Goal: Transaction & Acquisition: Purchase product/service

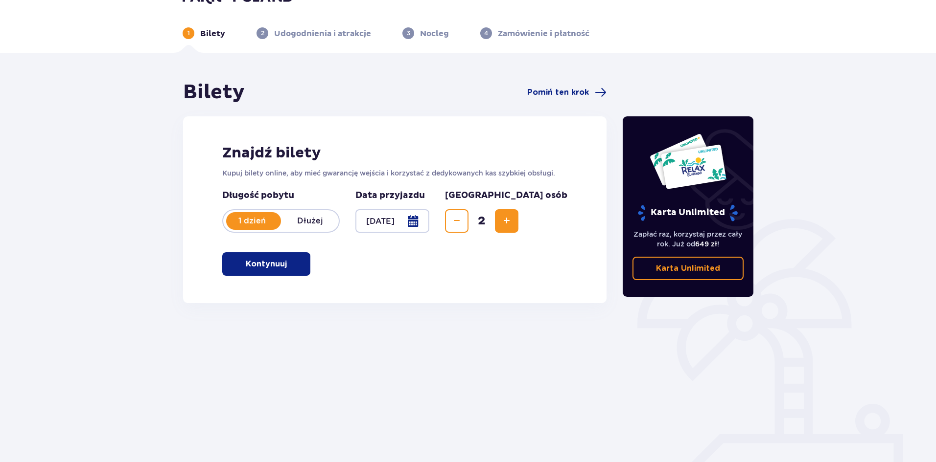
scroll to position [36, 0]
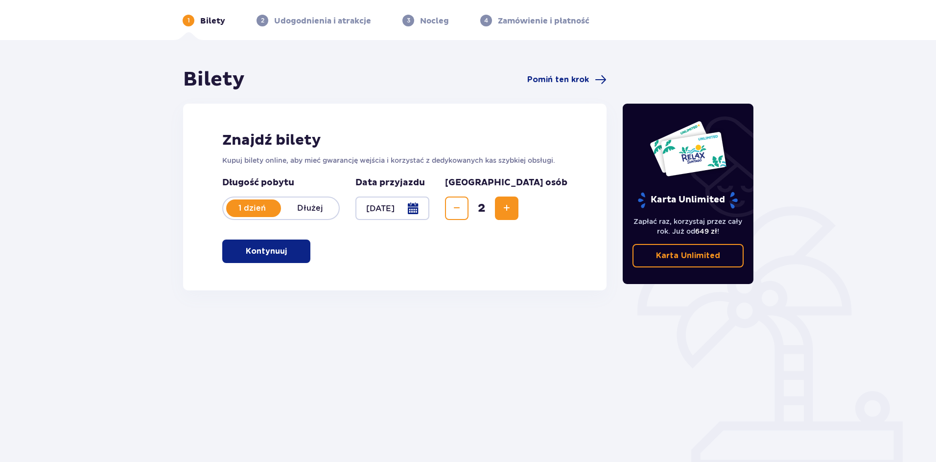
click at [294, 253] on span "button" at bounding box center [289, 252] width 12 height 12
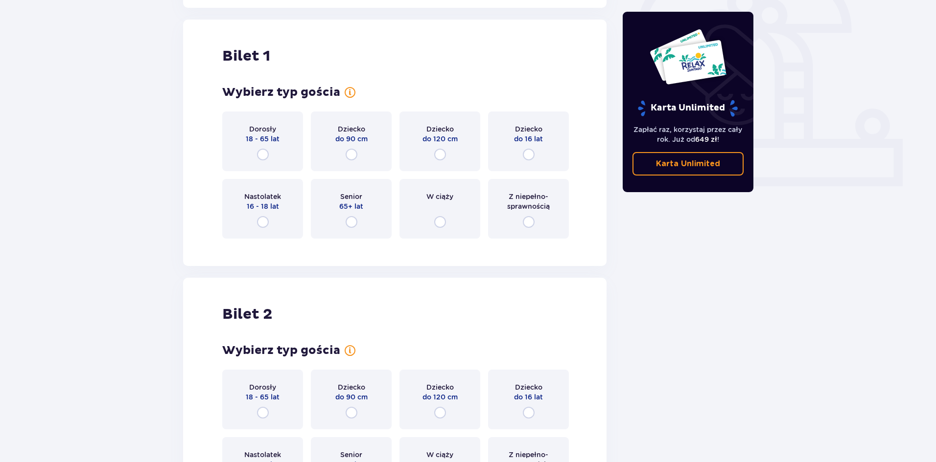
scroll to position [327, 0]
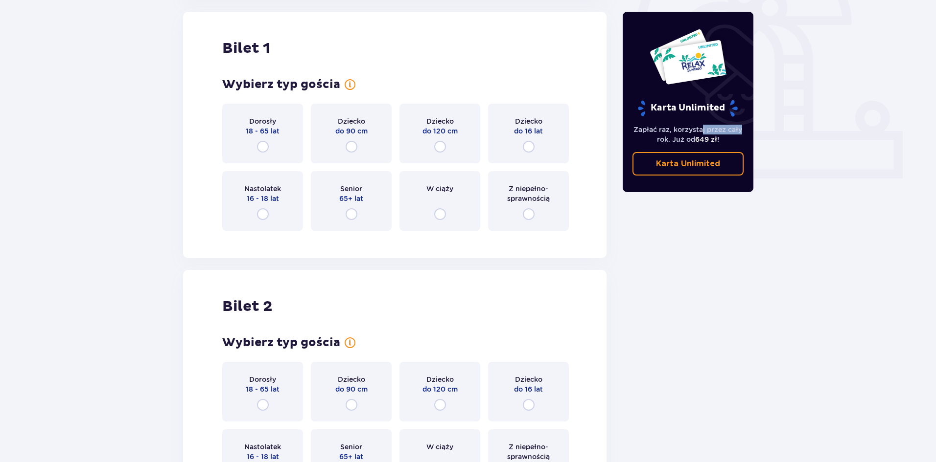
drag, startPoint x: 706, startPoint y: 131, endPoint x: 762, endPoint y: 138, distance: 56.7
click at [754, 133] on div "Karta Unlimited Zapłać raz, korzystaj przez cały rok. Już od 649 zł ! Karta Unl…" at bounding box center [688, 170] width 147 height 787
click at [807, 164] on div "Bilety Pomiń ten krok Znajdź bilety Kupuj bilety online, aby mieć gwarancję wej…" at bounding box center [468, 185] width 936 height 873
click at [261, 215] on input "radio" at bounding box center [263, 214] width 12 height 12
radio input "true"
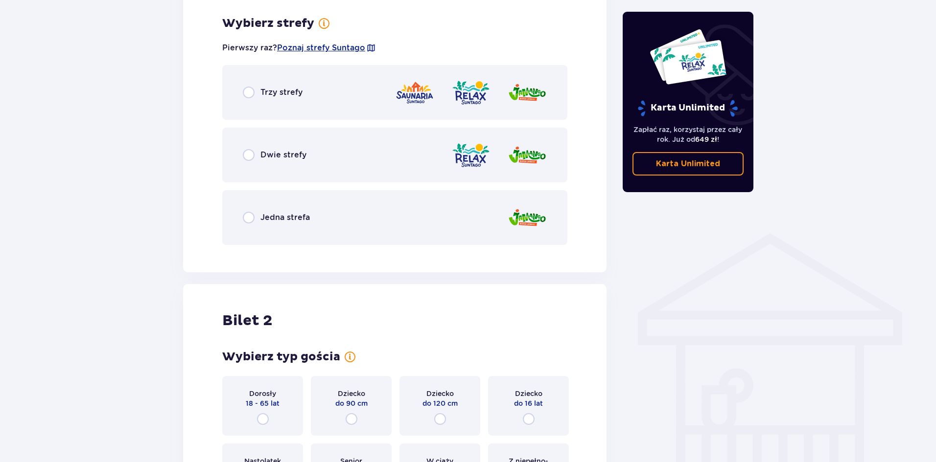
scroll to position [566, 0]
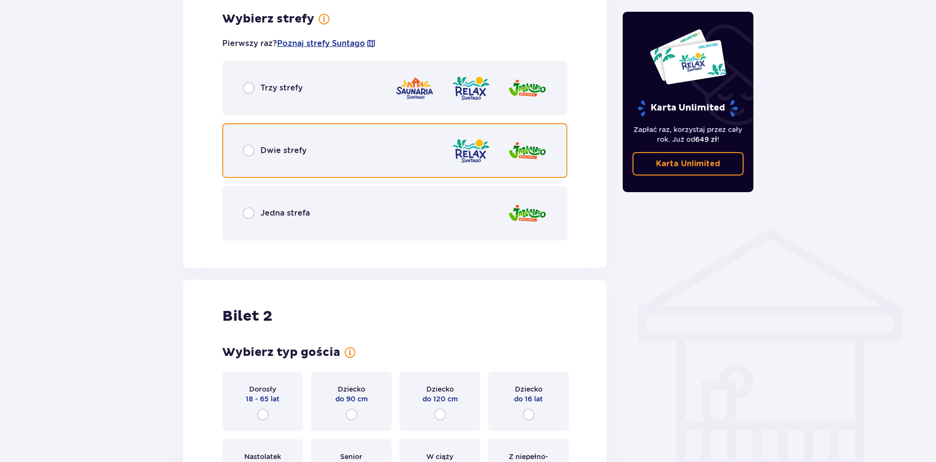
click at [251, 151] on input "radio" at bounding box center [249, 151] width 12 height 12
radio input "true"
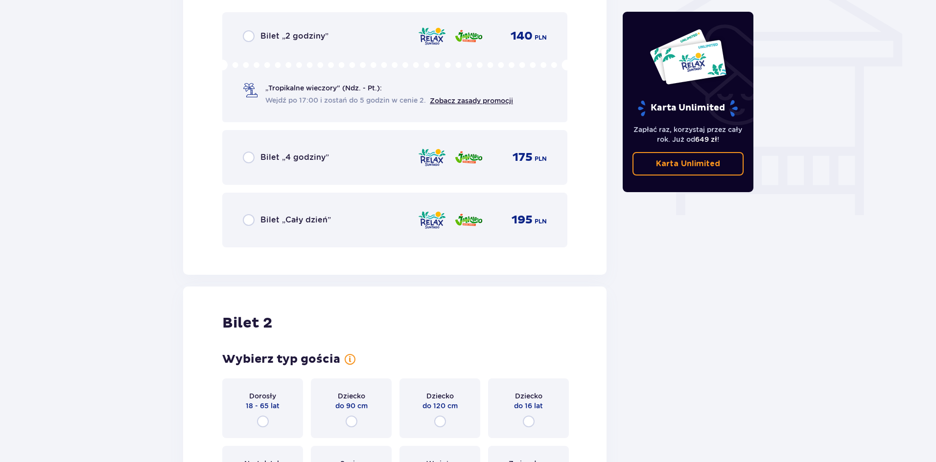
scroll to position [964, 0]
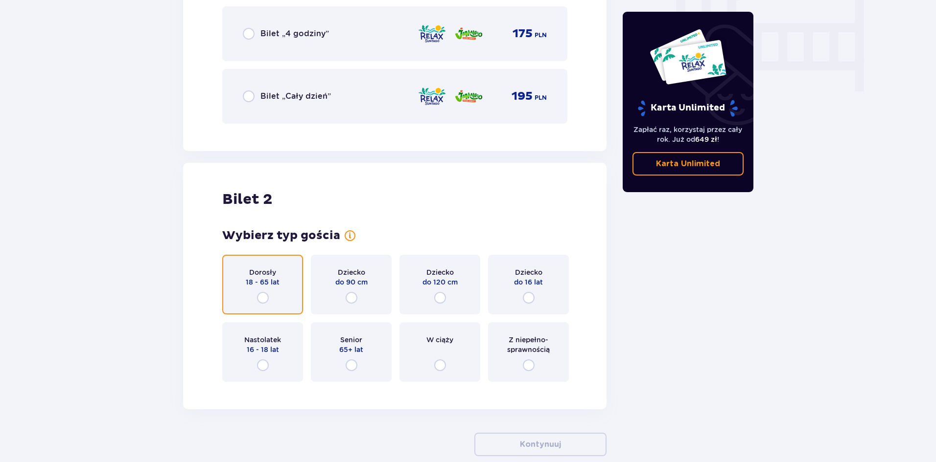
click at [260, 296] on input "radio" at bounding box center [263, 298] width 12 height 12
radio input "true"
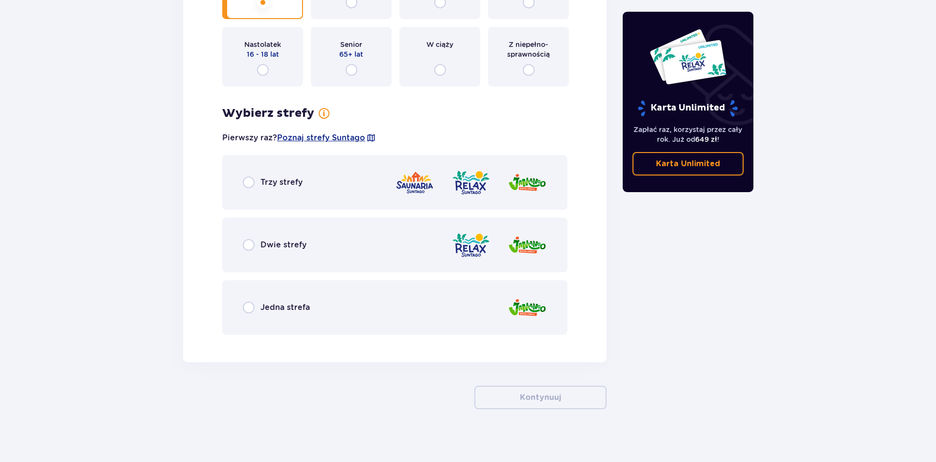
scroll to position [1265, 0]
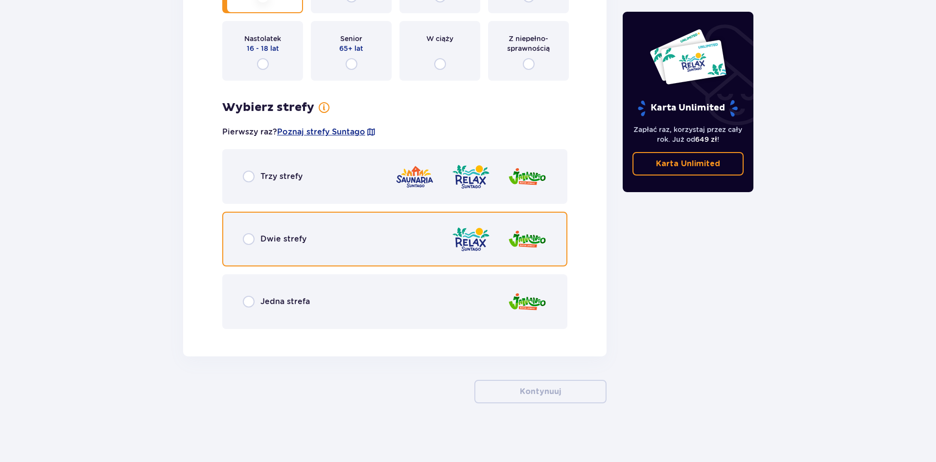
click at [249, 241] on input "radio" at bounding box center [249, 239] width 12 height 12
radio input "true"
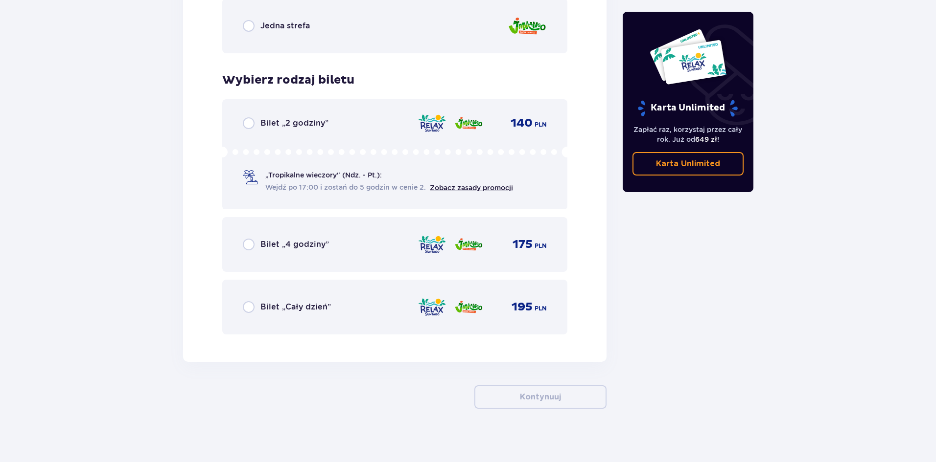
scroll to position [1547, 0]
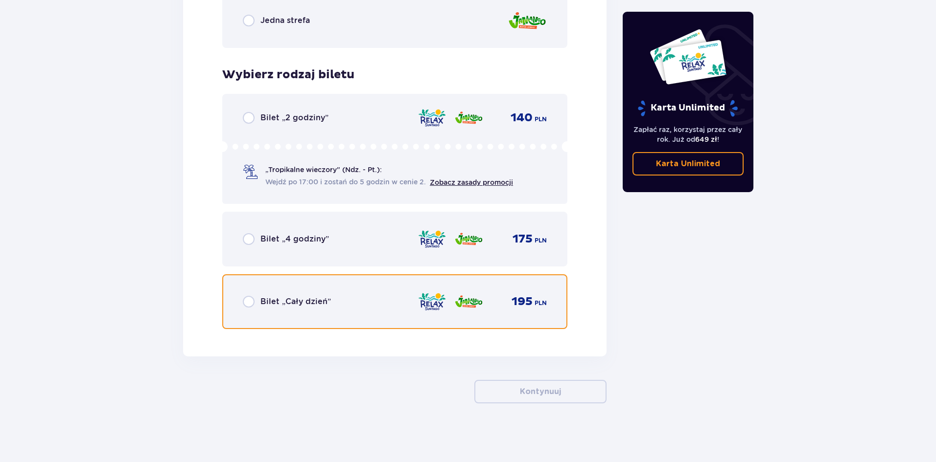
click at [247, 303] on input "radio" at bounding box center [249, 302] width 12 height 12
radio input "true"
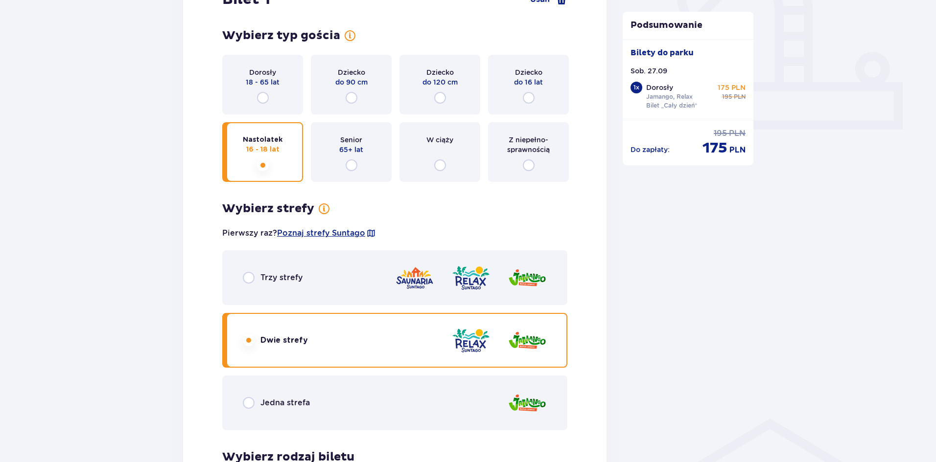
scroll to position [327, 0]
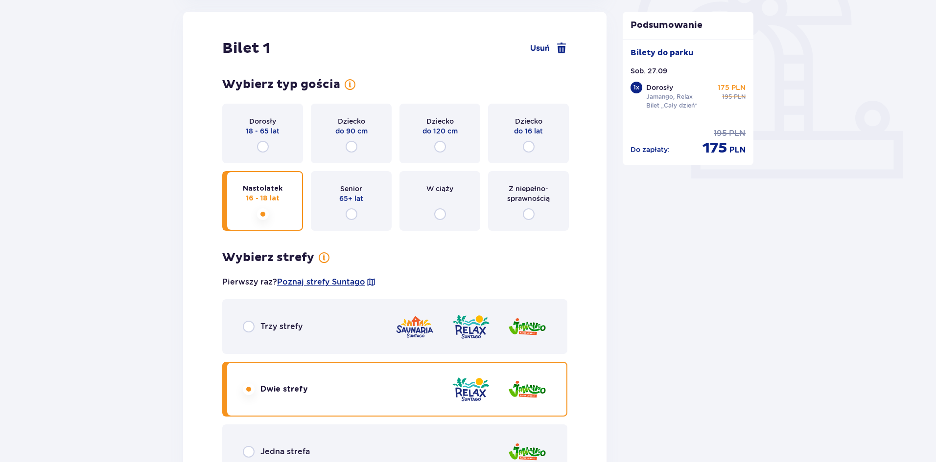
click at [269, 216] on div "Nastolatek 16 - 18 lat" at bounding box center [262, 201] width 81 height 60
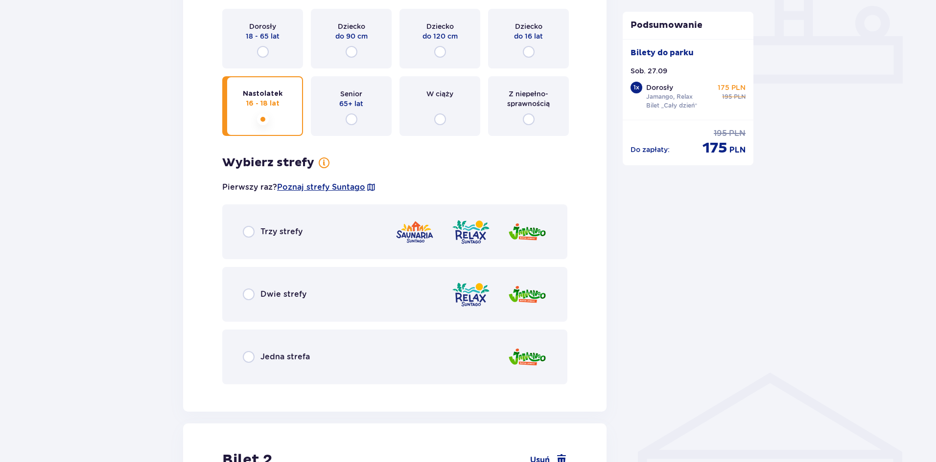
scroll to position [369, 0]
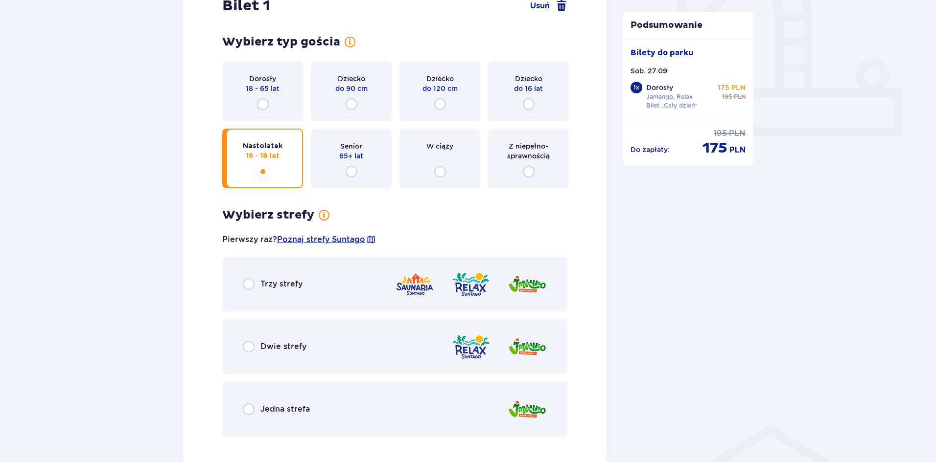
click at [266, 88] on p "18 - 65 lat" at bounding box center [263, 89] width 34 height 10
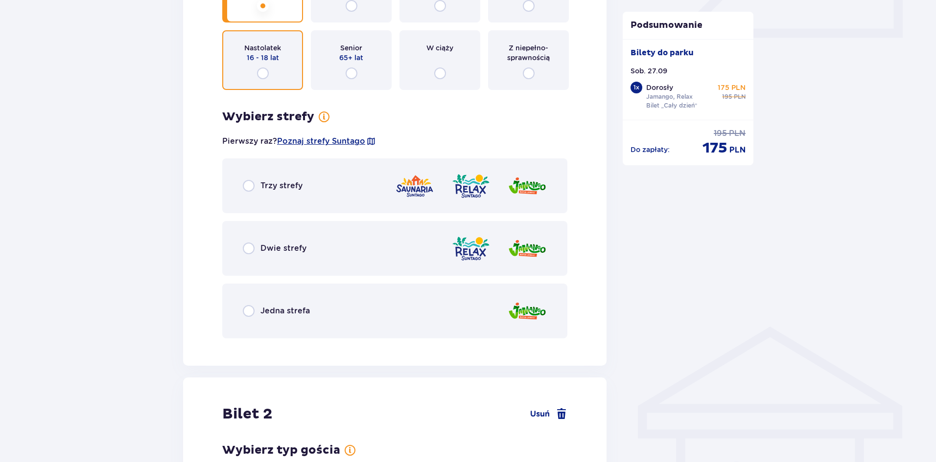
click at [263, 73] on input "radio" at bounding box center [263, 74] width 12 height 12
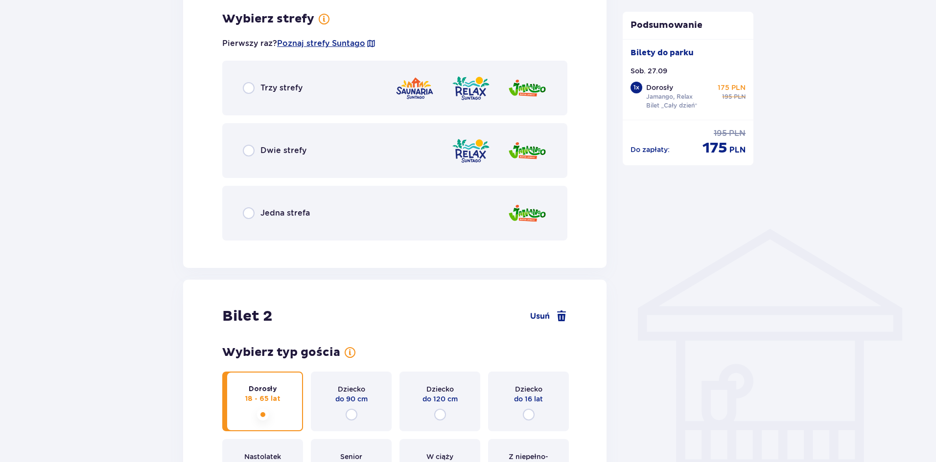
scroll to position [569, 0]
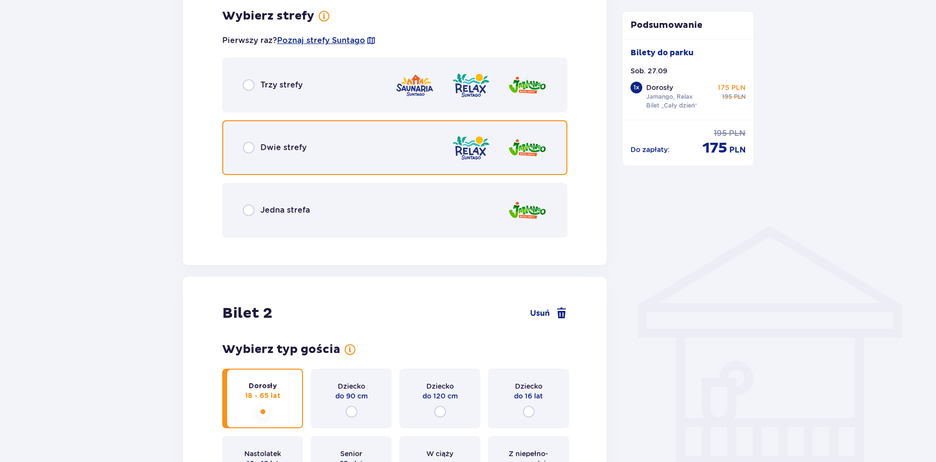
click at [249, 146] on input "radio" at bounding box center [249, 148] width 12 height 12
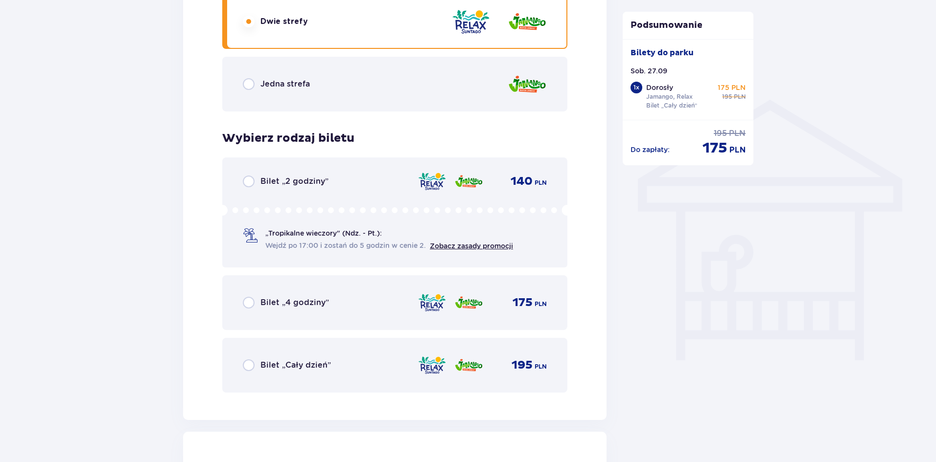
scroll to position [716, 0]
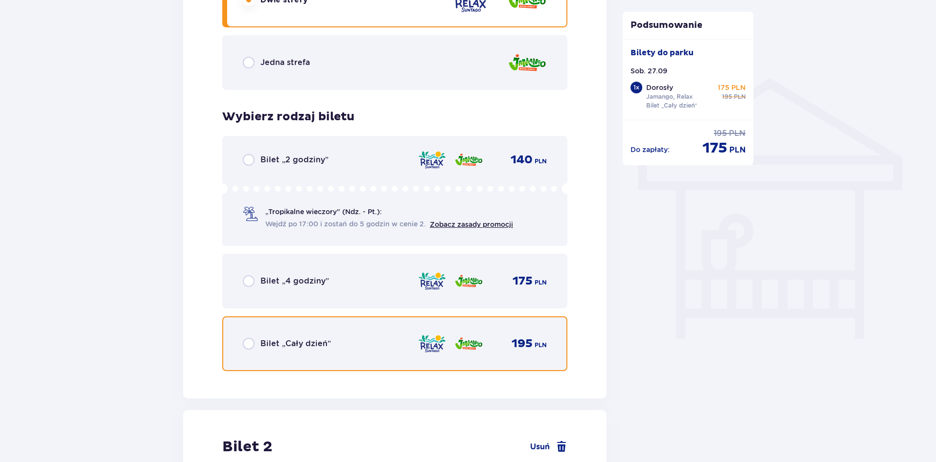
click at [244, 340] on input "radio" at bounding box center [249, 344] width 12 height 12
radio input "true"
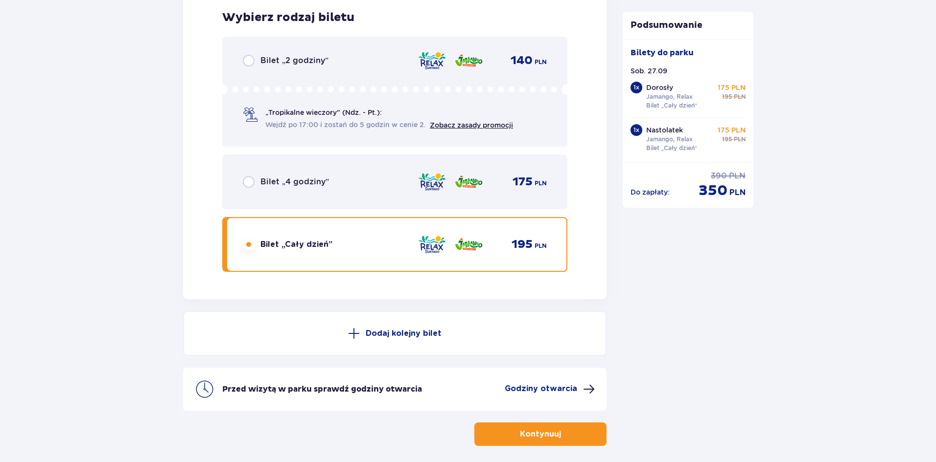
scroll to position [1647, 0]
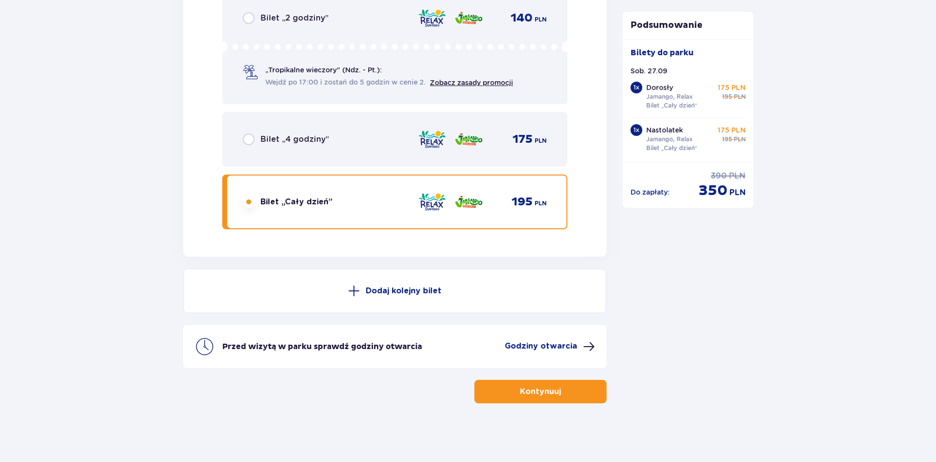
click at [506, 392] on button "Kontynuuj" at bounding box center [540, 391] width 132 height 23
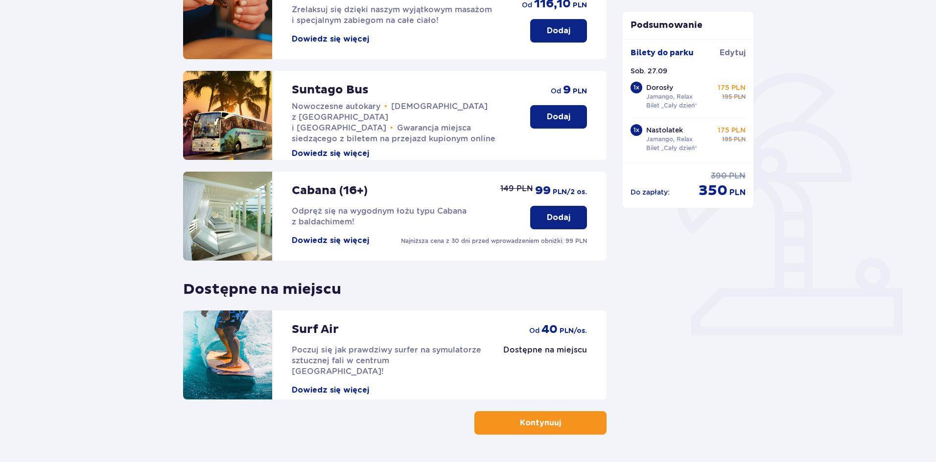
scroll to position [152, 0]
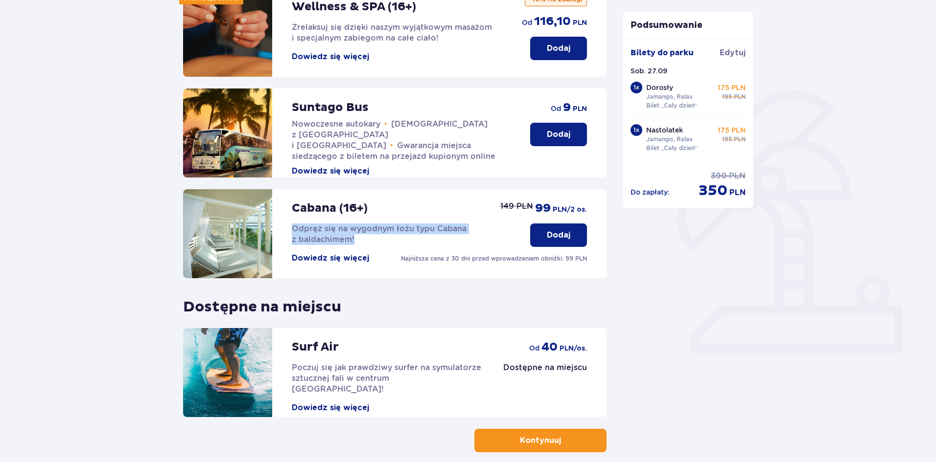
drag, startPoint x: 293, startPoint y: 229, endPoint x: 378, endPoint y: 243, distance: 86.8
click at [373, 242] on p "Odpręż się na wygodnym łożu typu Cabana z baldachimem!" at bounding box center [401, 235] width 219 height 22
click at [382, 249] on div "Cabana (16+) Odpręż się na wygodnym łożu typu Cabana z baldachimem! Dowiedz się…" at bounding box center [401, 226] width 219 height 74
click at [349, 258] on button "Dowiedz się więcej" at bounding box center [330, 258] width 77 height 11
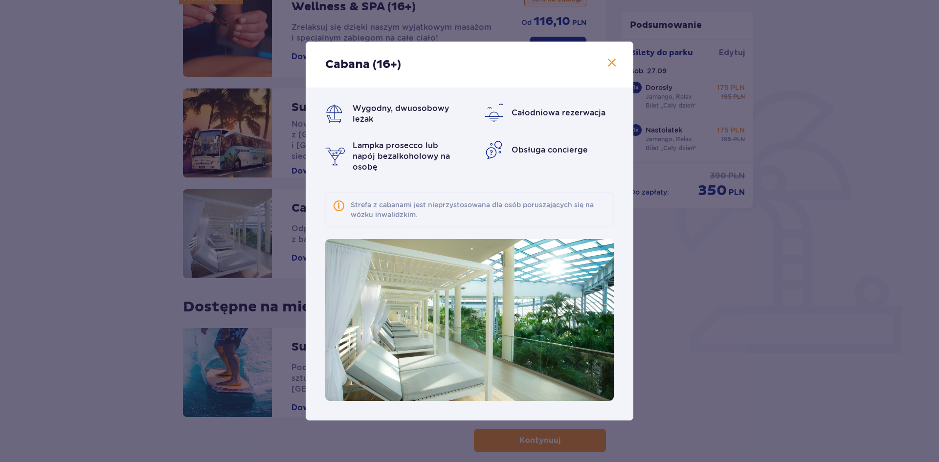
click at [735, 182] on div "Cabana (16+) Wygodny, dwuosobowy leżak Całodniowa rezerwacja Lampka prosecco lu…" at bounding box center [469, 231] width 939 height 462
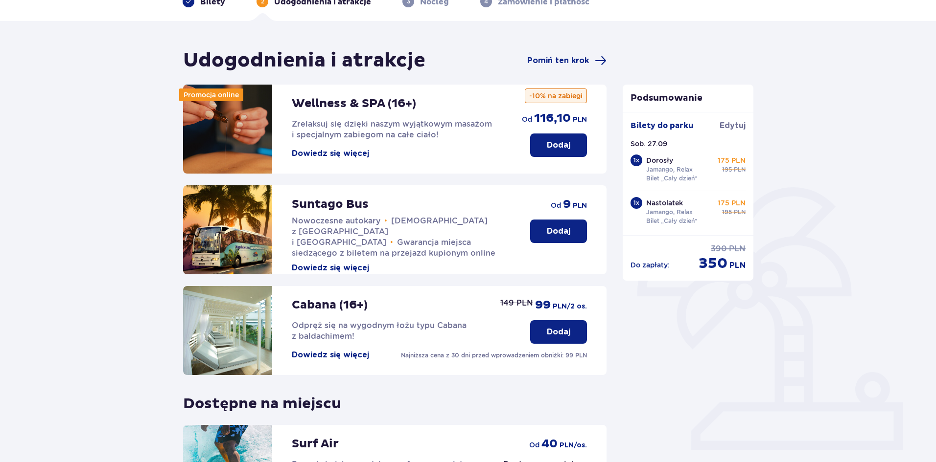
scroll to position [54, 0]
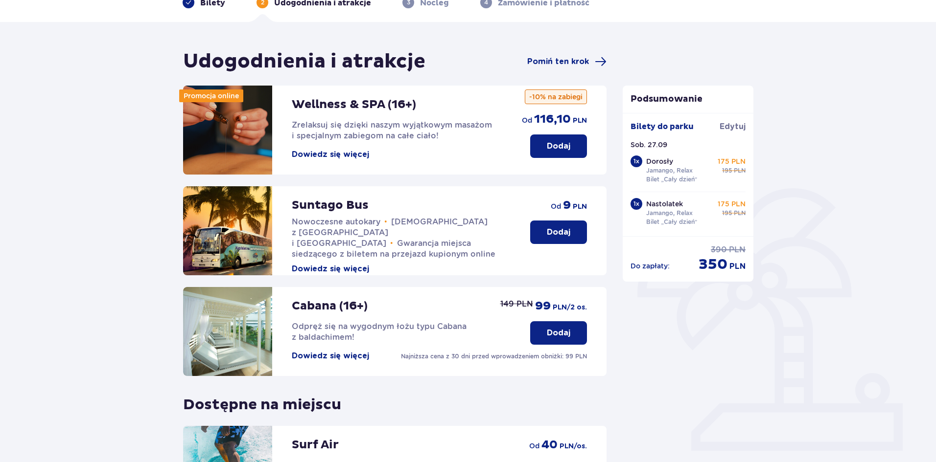
click at [556, 228] on p "Dodaj" at bounding box center [558, 232] width 23 height 11
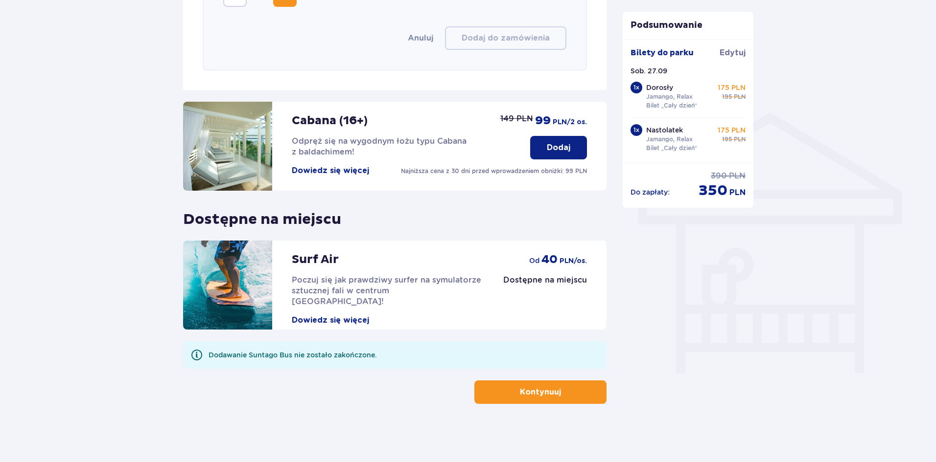
scroll to position [683, 0]
click at [553, 149] on p "Dodaj" at bounding box center [558, 147] width 23 height 11
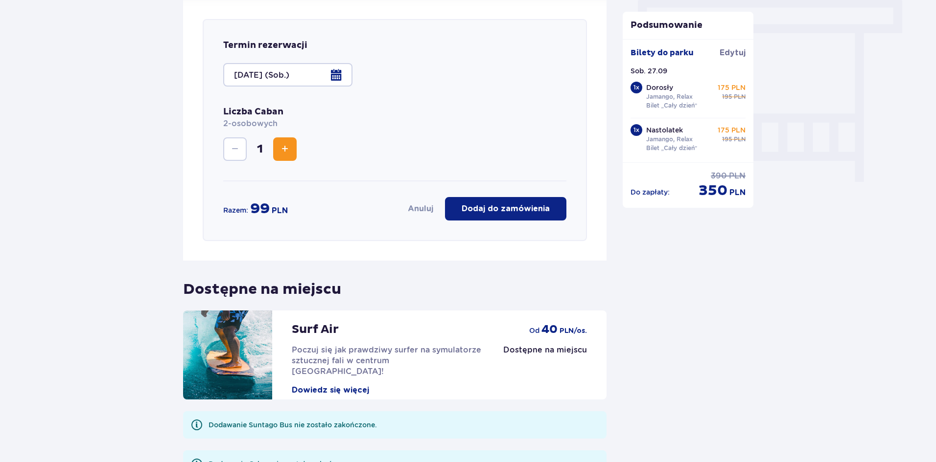
scroll to position [881, 0]
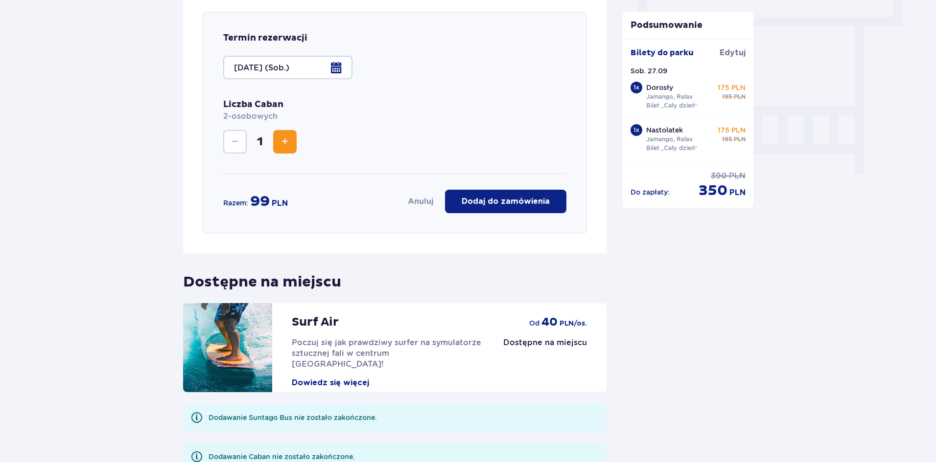
click at [287, 145] on span "Increase" at bounding box center [285, 142] width 12 height 12
click at [493, 199] on p "Dodaj do zamówienia" at bounding box center [505, 201] width 88 height 11
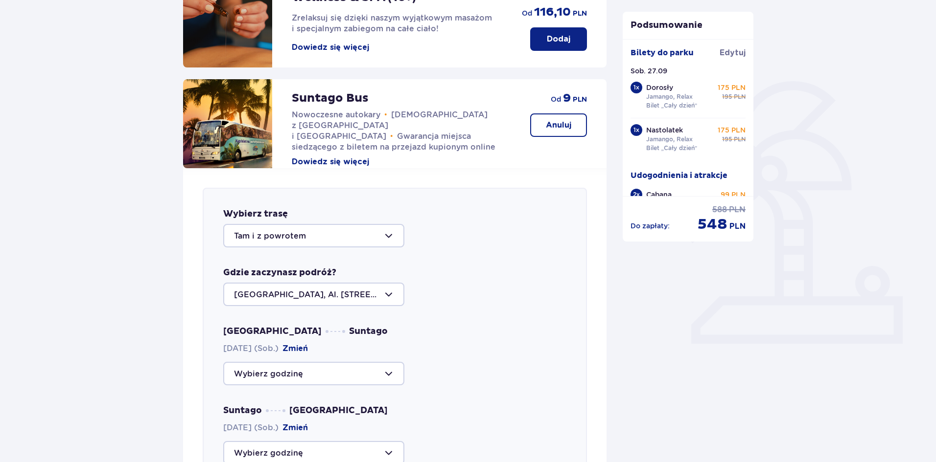
scroll to position [183, 0]
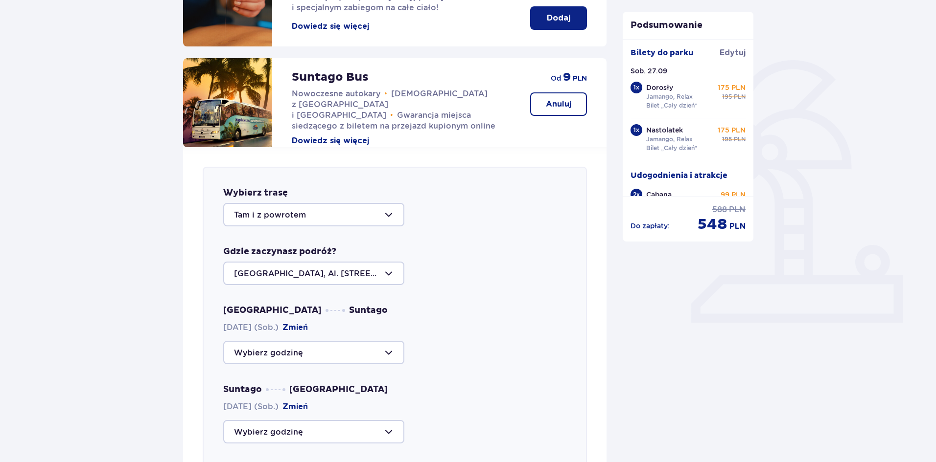
click at [539, 107] on button "Anuluj" at bounding box center [558, 103] width 57 height 23
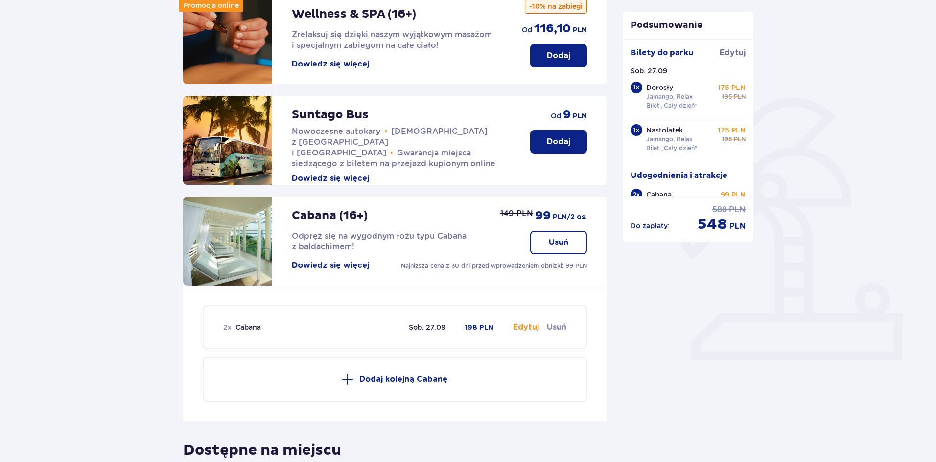
scroll to position [147, 0]
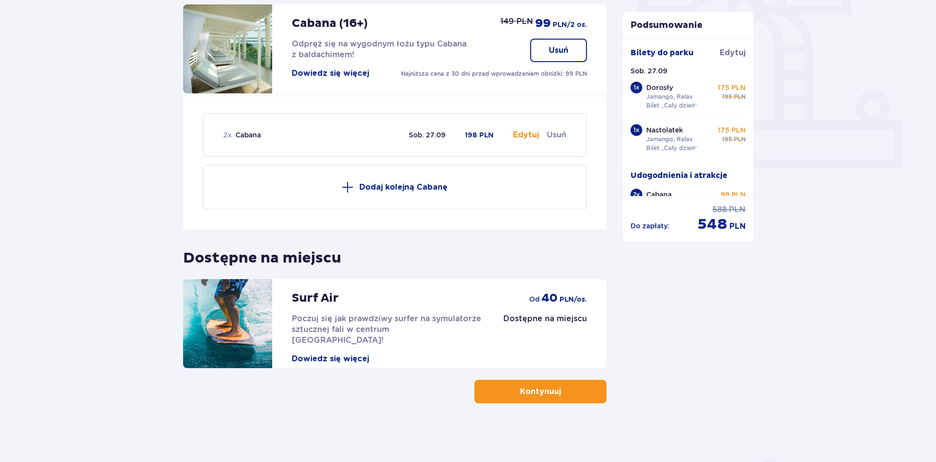
click at [498, 388] on button "Kontynuuj" at bounding box center [540, 391] width 132 height 23
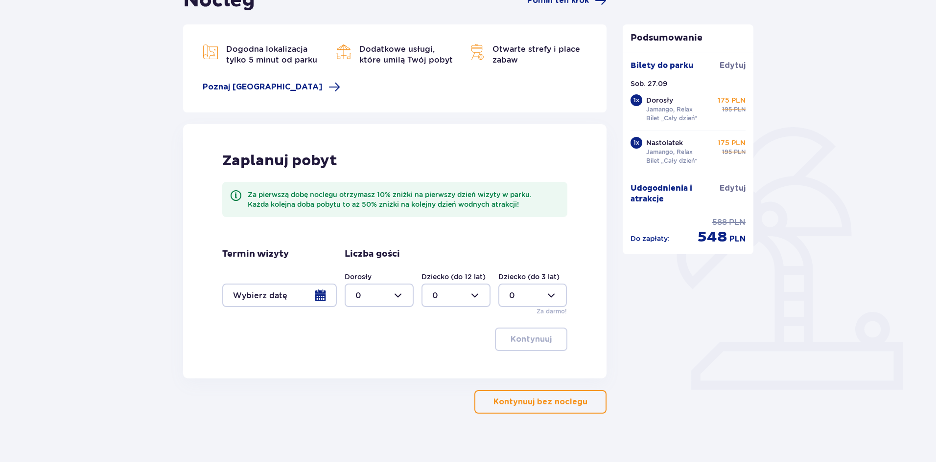
scroll to position [126, 0]
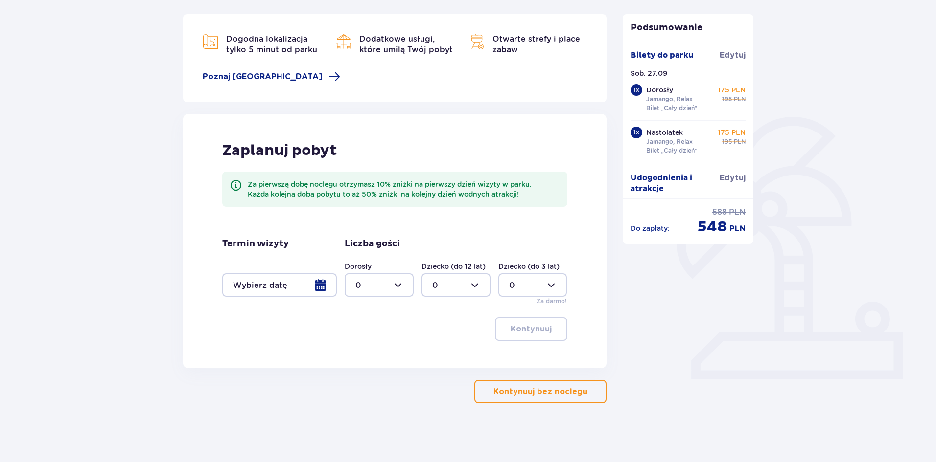
click at [504, 390] on p "Kontynuuj bez noclegu" at bounding box center [540, 392] width 94 height 11
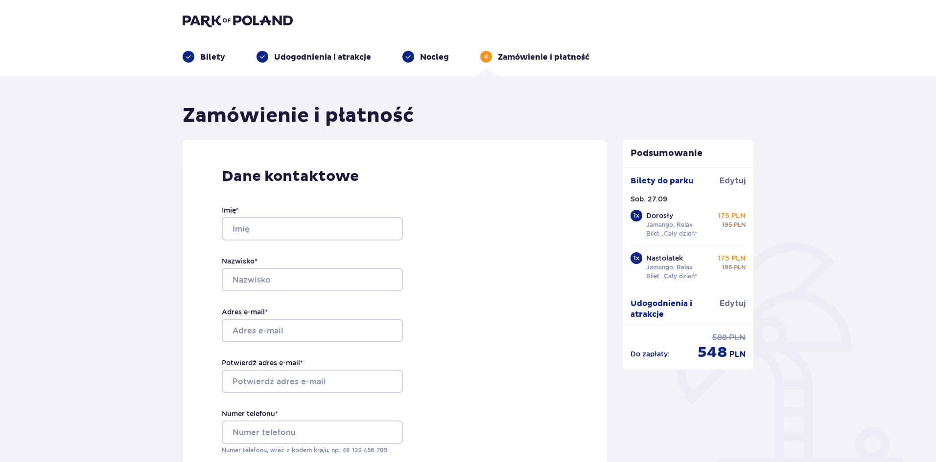
scroll to position [245, 0]
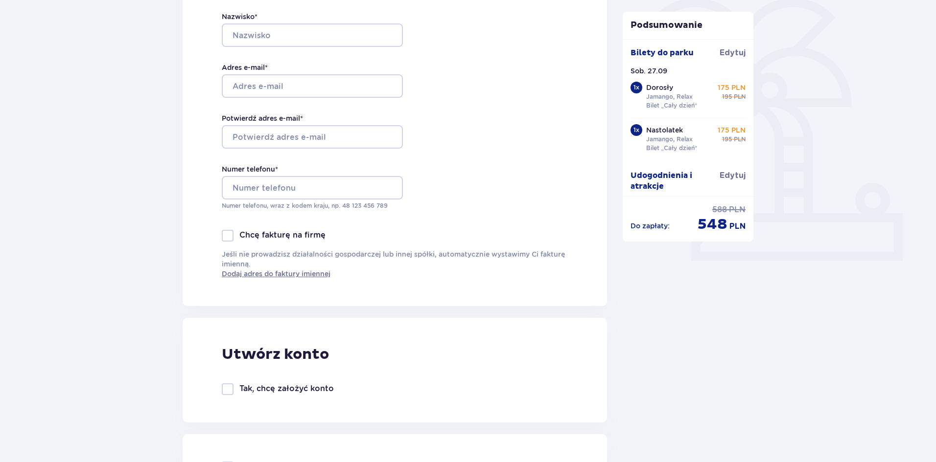
drag, startPoint x: 174, startPoint y: 245, endPoint x: 123, endPoint y: 229, distance: 53.5
click at [123, 229] on div "Zamówienie i płatność Dane kontaktowe Imię * Nazwisko * Adres e-mail * Potwierd…" at bounding box center [468, 469] width 936 height 1275
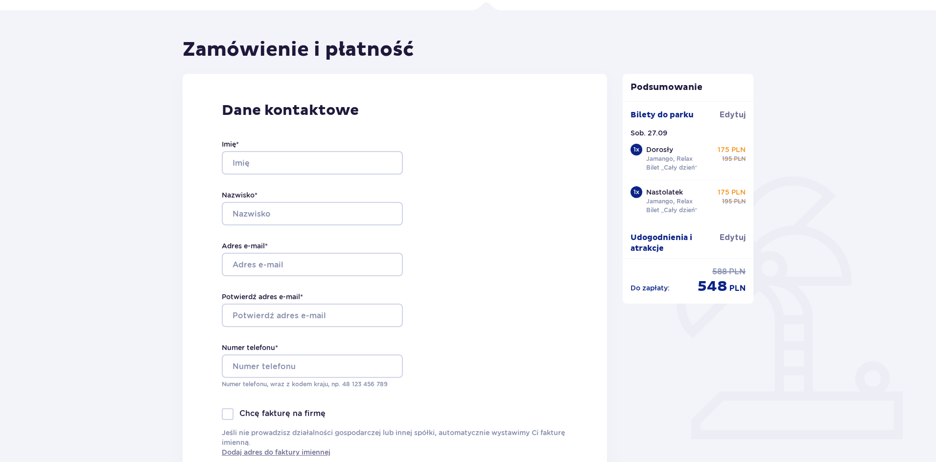
scroll to position [49, 0]
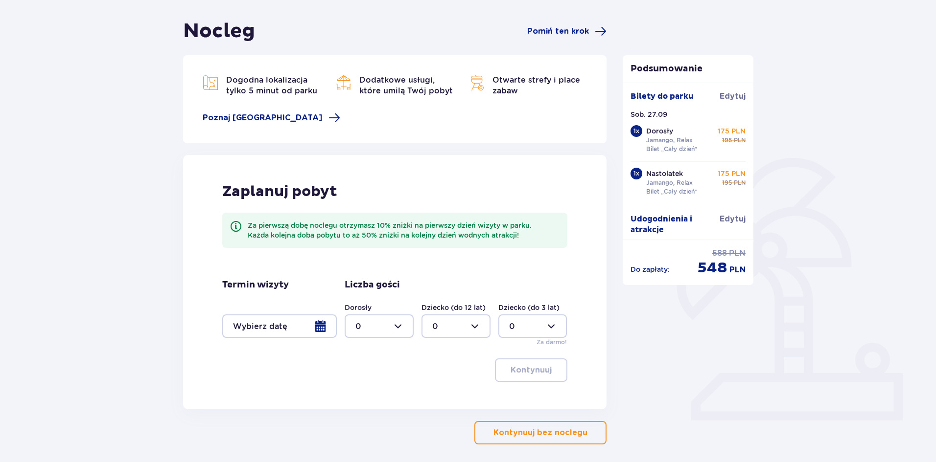
scroll to position [126, 0]
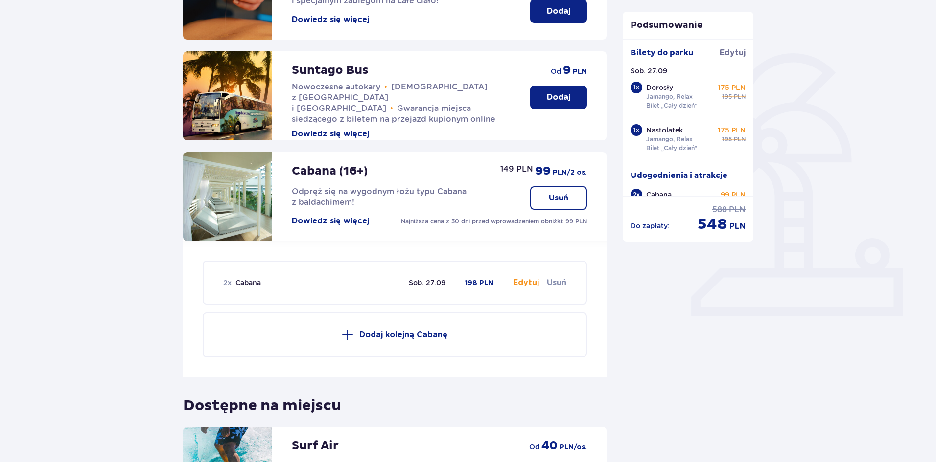
scroll to position [201, 0]
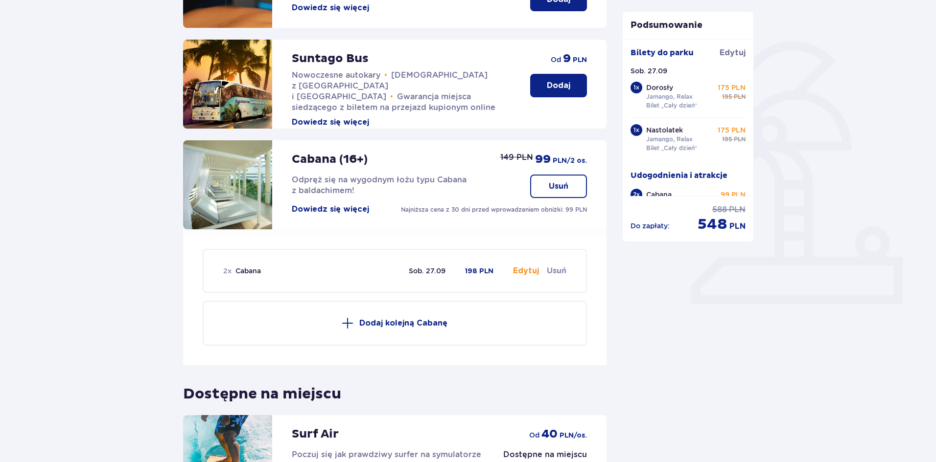
click at [569, 194] on button "Usuń" at bounding box center [558, 186] width 57 height 23
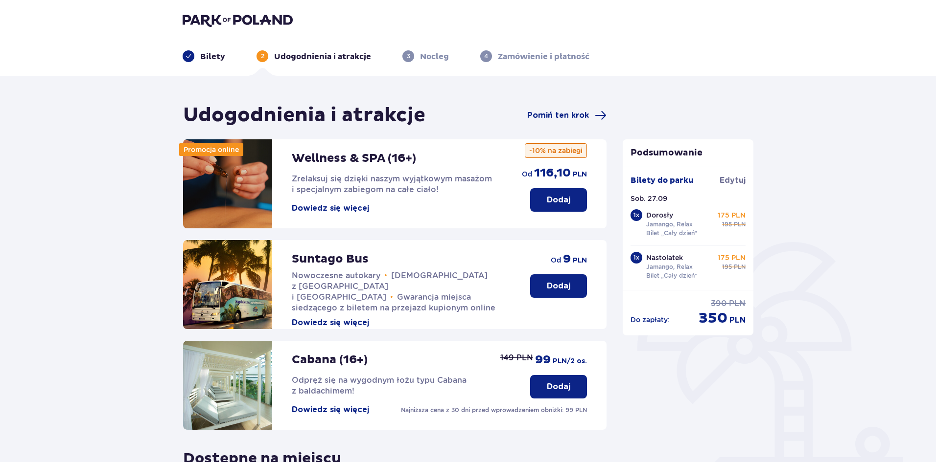
scroll to position [0, 0]
click at [731, 183] on span "Edytuj" at bounding box center [732, 181] width 26 height 11
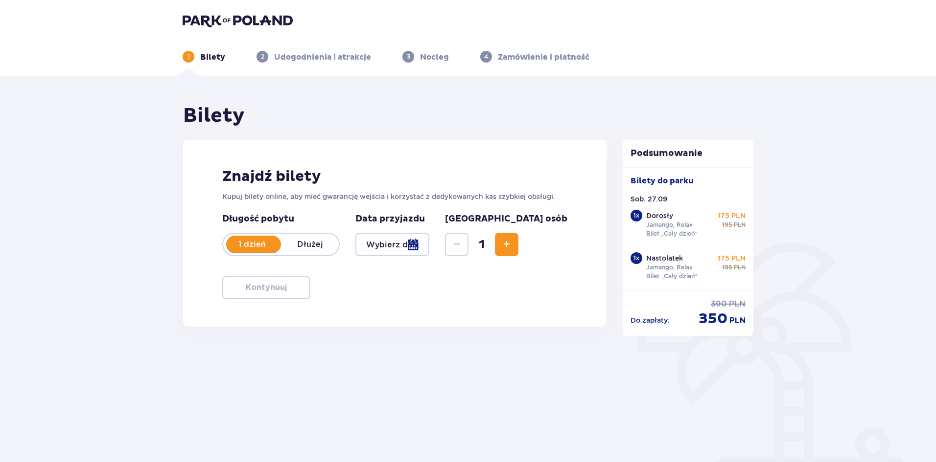
type input "[DATE]"
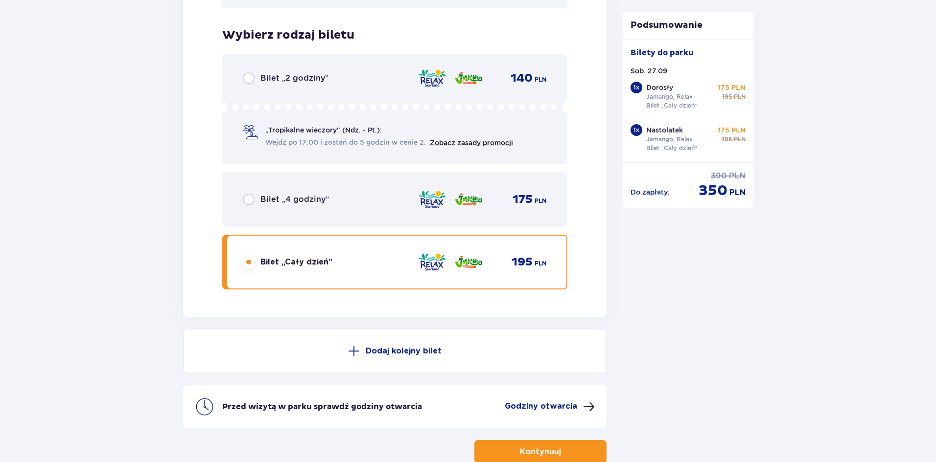
scroll to position [1647, 0]
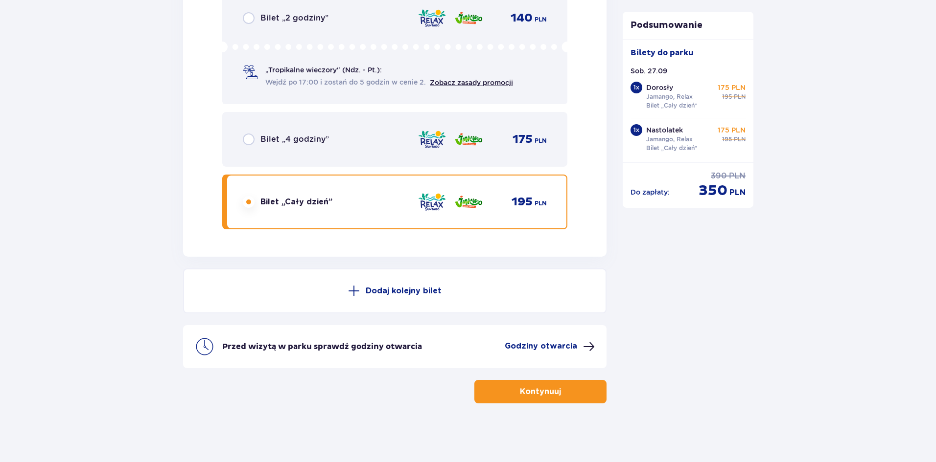
click at [526, 399] on button "Kontynuuj" at bounding box center [540, 391] width 132 height 23
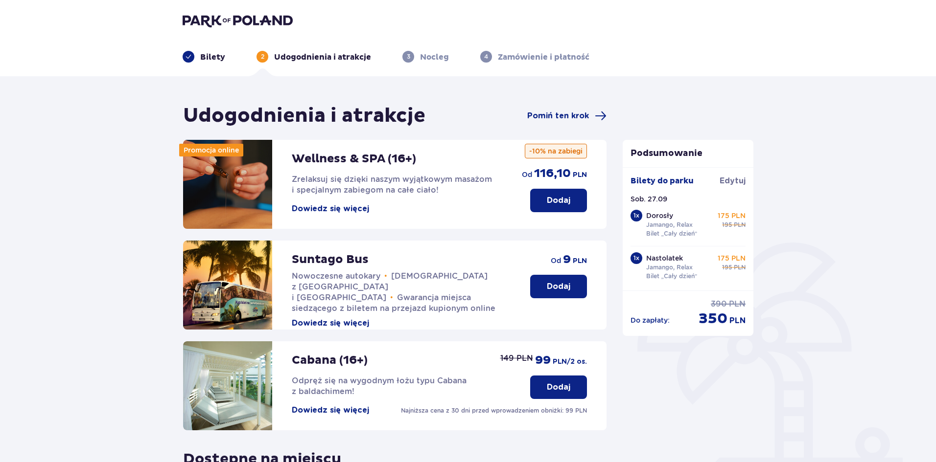
scroll to position [196, 0]
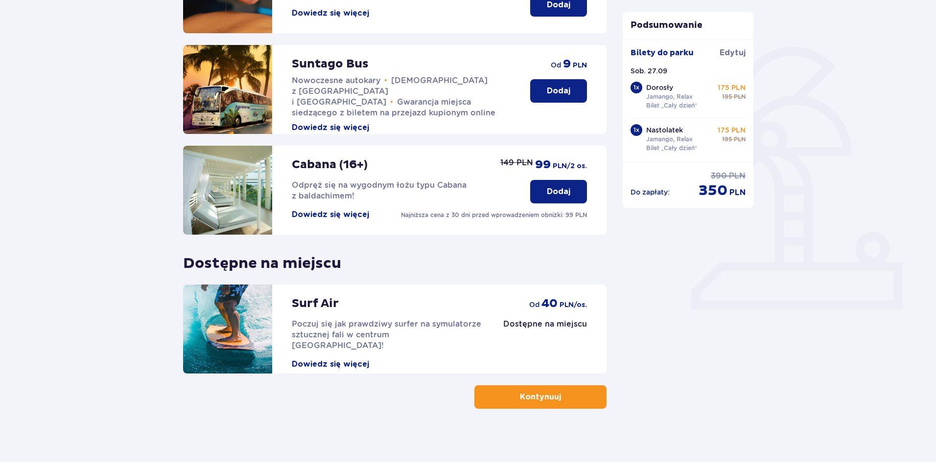
click at [239, 206] on img at bounding box center [227, 190] width 89 height 89
click at [333, 167] on p "Cabana (16+)" at bounding box center [330, 165] width 76 height 15
drag, startPoint x: 367, startPoint y: 187, endPoint x: 290, endPoint y: 186, distance: 76.8
click at [294, 182] on p "Odpręż się na wygodnym łożu typu Cabana z baldachimem!" at bounding box center [401, 191] width 219 height 22
click at [419, 197] on p "Odpręż się na wygodnym łożu typu Cabana z baldachimem!" at bounding box center [401, 191] width 219 height 22
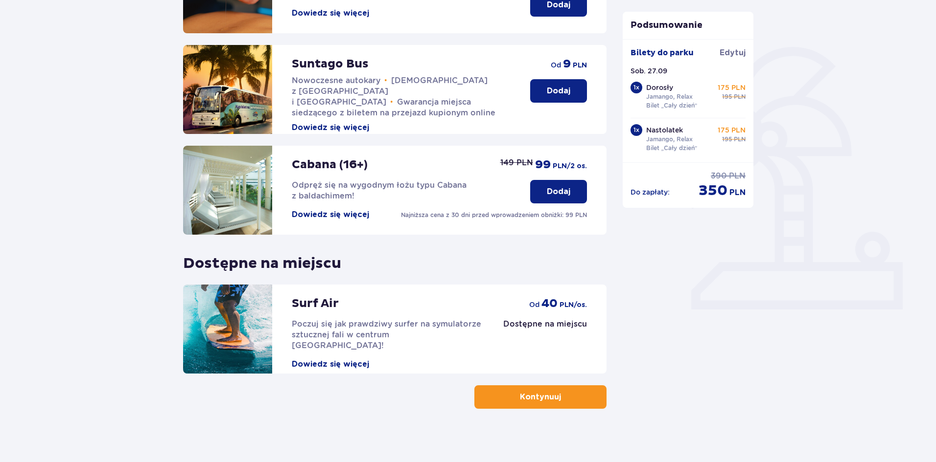
click at [323, 215] on button "Dowiedz się więcej" at bounding box center [330, 214] width 77 height 11
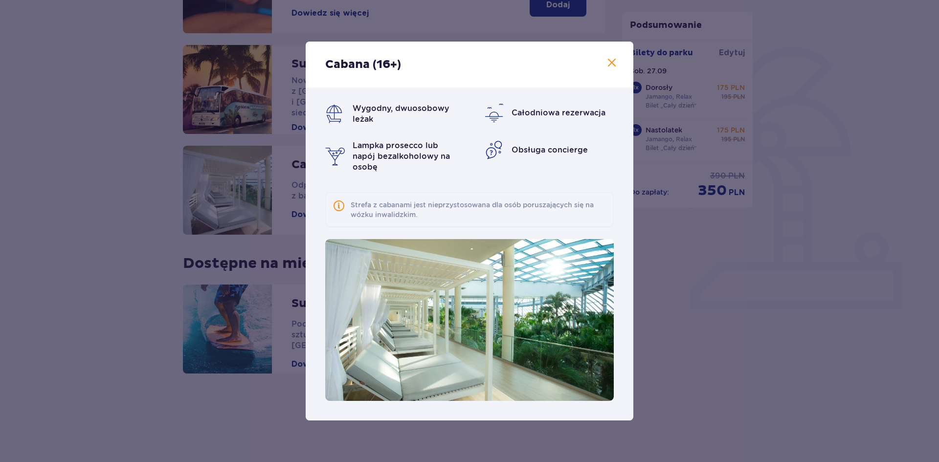
click at [615, 59] on span at bounding box center [612, 63] width 12 height 12
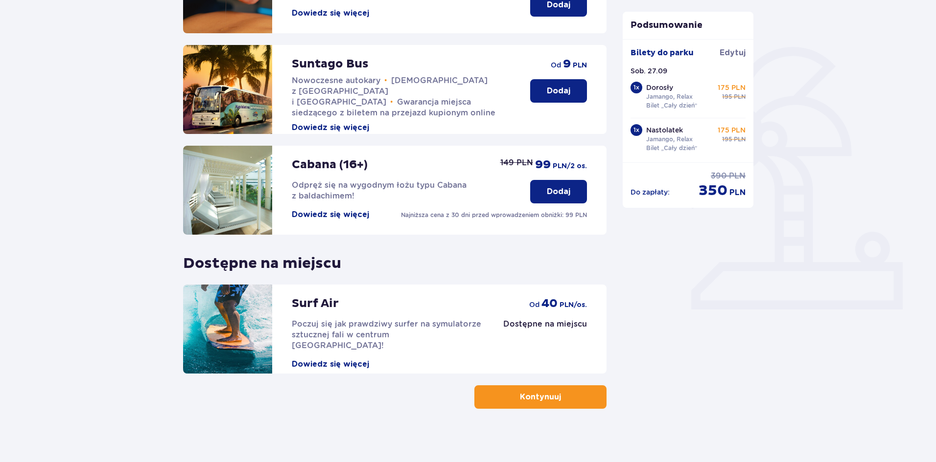
click at [330, 218] on button "Dowiedz się więcej" at bounding box center [330, 214] width 77 height 11
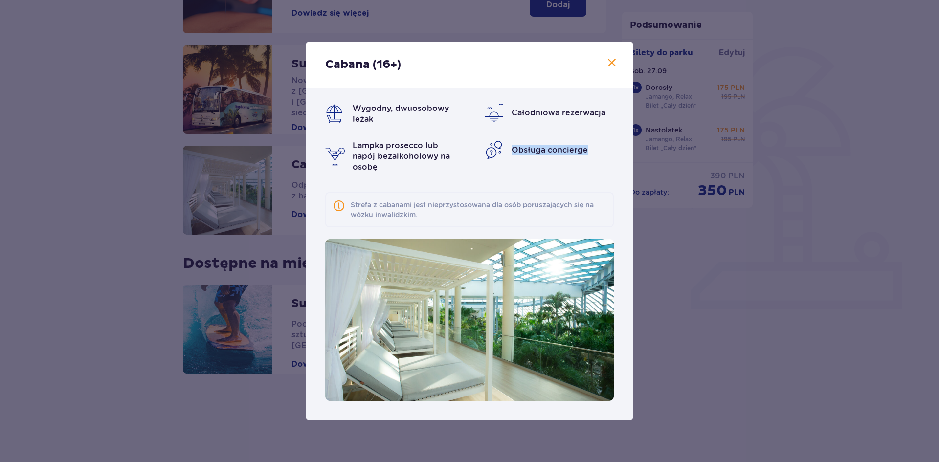
drag, startPoint x: 509, startPoint y: 147, endPoint x: 588, endPoint y: 156, distance: 78.7
click at [588, 156] on div "Obsługa concierge" at bounding box center [549, 150] width 130 height 20
copy span "Obsługa concierge"
click at [388, 179] on div "Wygodny, dwuosobowy leżak Całodniowa rezerwacja Lampka prosecco lub napój bezal…" at bounding box center [470, 254] width 328 height 333
click at [613, 63] on span at bounding box center [612, 63] width 12 height 12
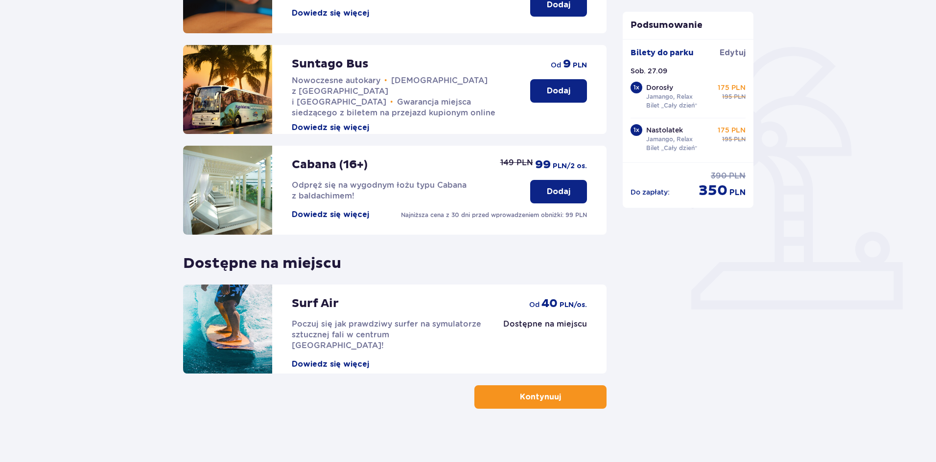
click at [547, 187] on p "Dodaj" at bounding box center [558, 191] width 23 height 11
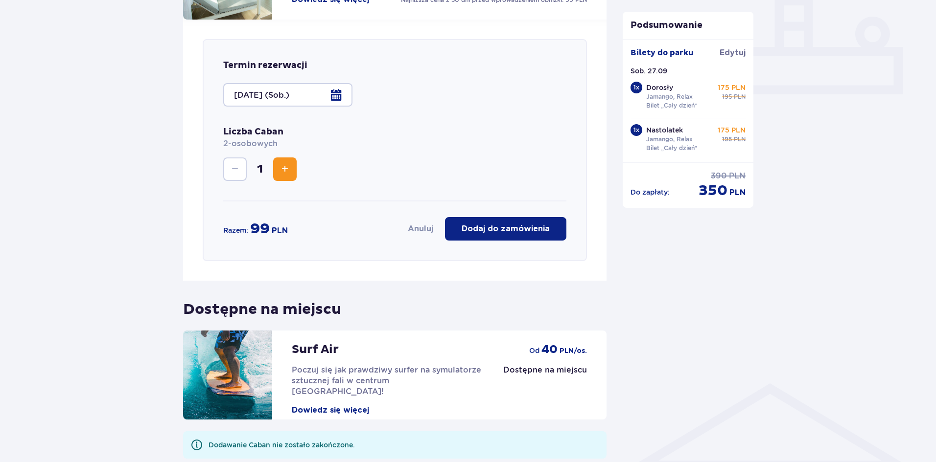
scroll to position [341, 0]
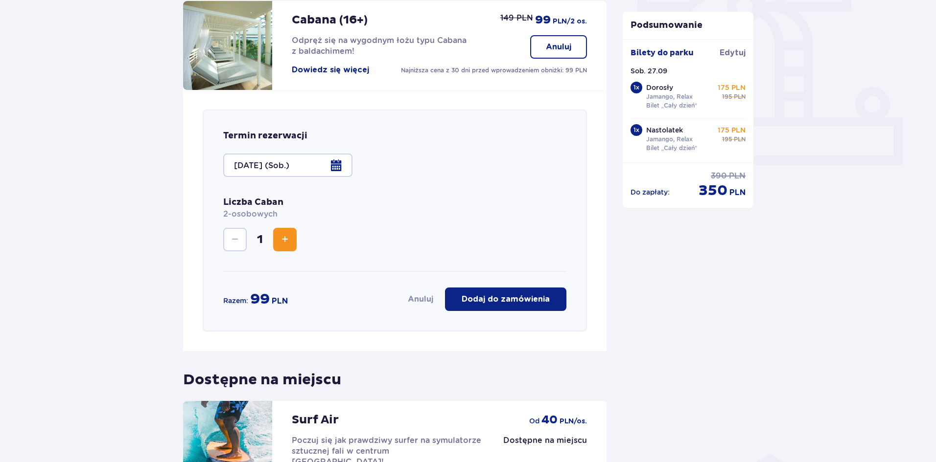
click at [509, 299] on p "Dodaj do zamówienia" at bounding box center [505, 299] width 88 height 11
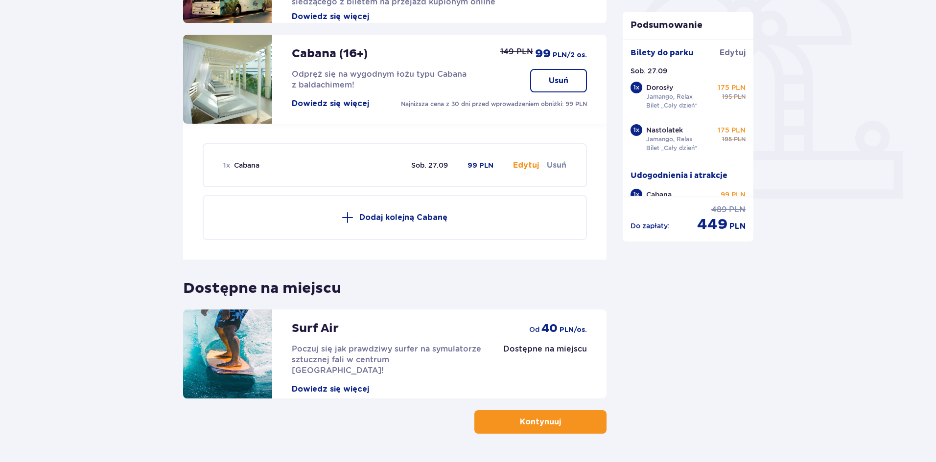
scroll to position [337, 0]
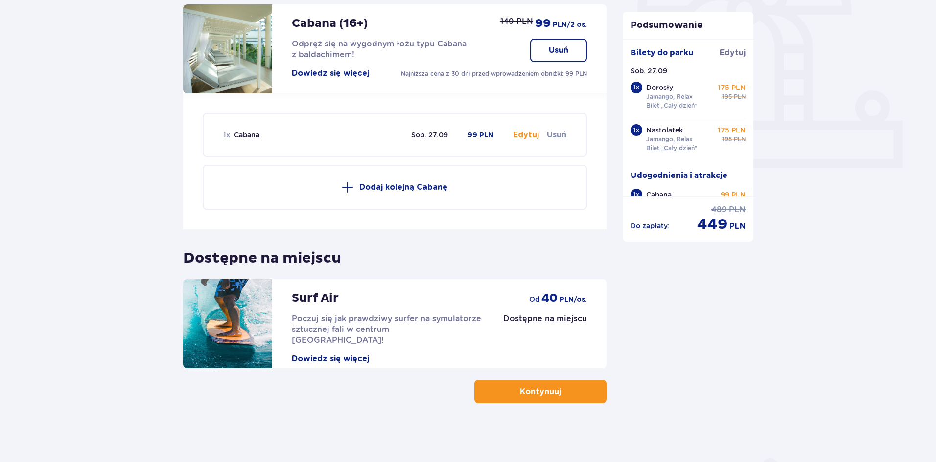
click at [527, 388] on p "Kontynuuj" at bounding box center [540, 392] width 41 height 11
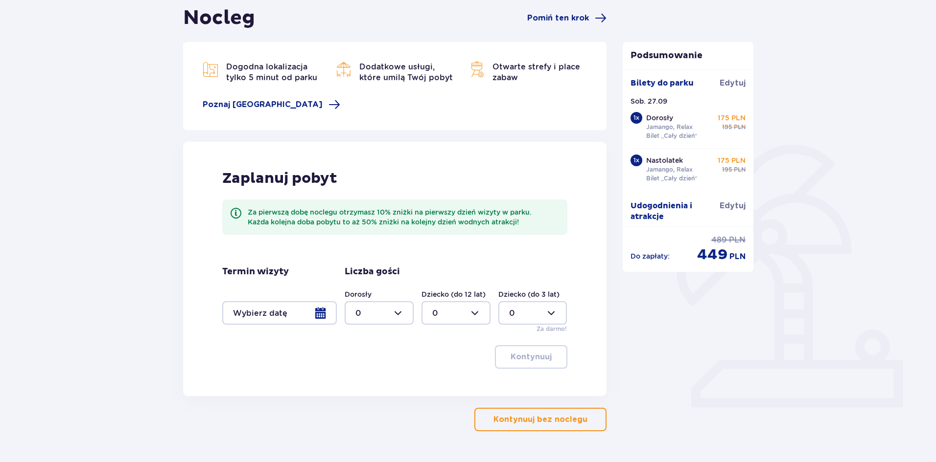
click at [543, 419] on p "Kontynuuj bez noclegu" at bounding box center [540, 419] width 94 height 11
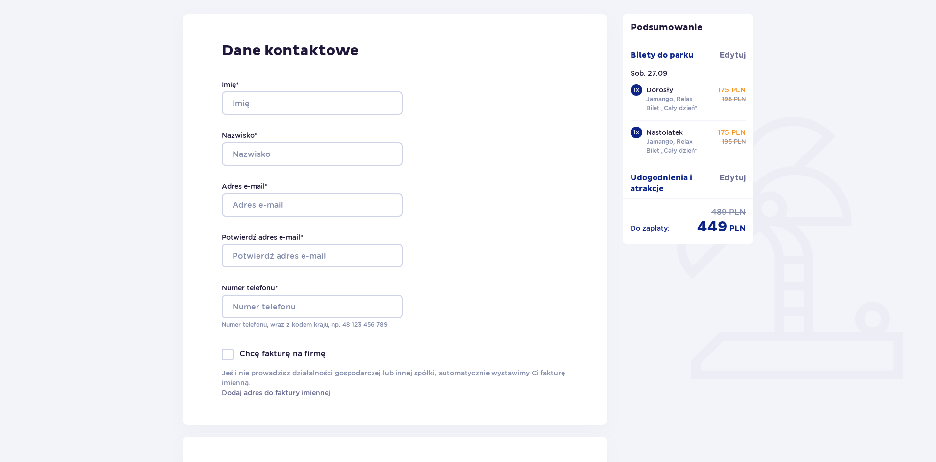
scroll to position [147, 0]
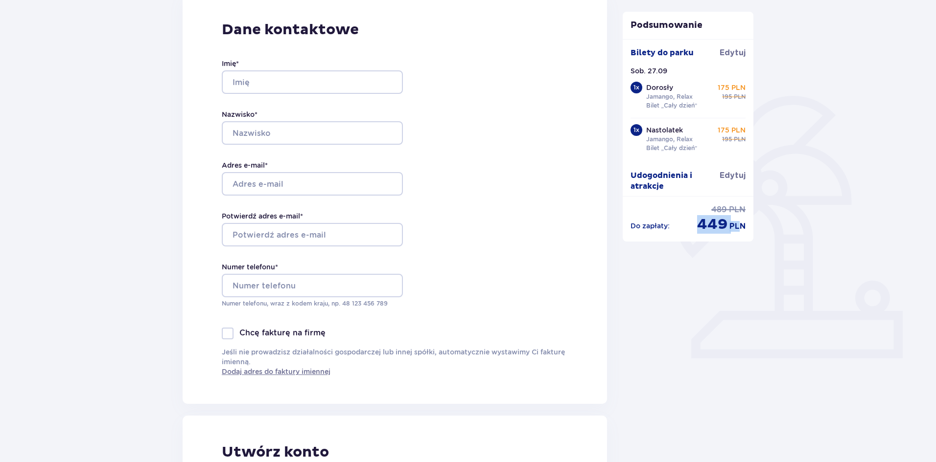
drag, startPoint x: 690, startPoint y: 226, endPoint x: 788, endPoint y: 235, distance: 97.8
drag, startPoint x: 690, startPoint y: 223, endPoint x: 750, endPoint y: 229, distance: 60.0
click at [741, 228] on div "Do zapłaty : 489 PLN 449 PLN" at bounding box center [687, 219] width 115 height 29
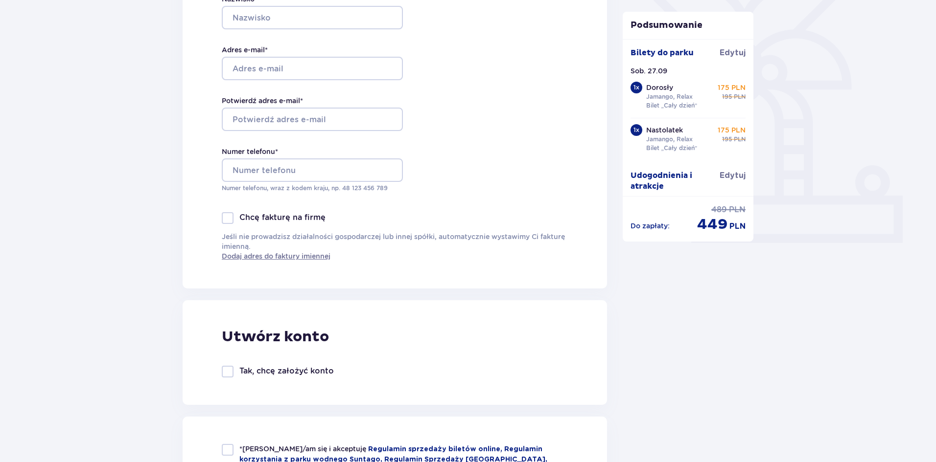
scroll to position [245, 0]
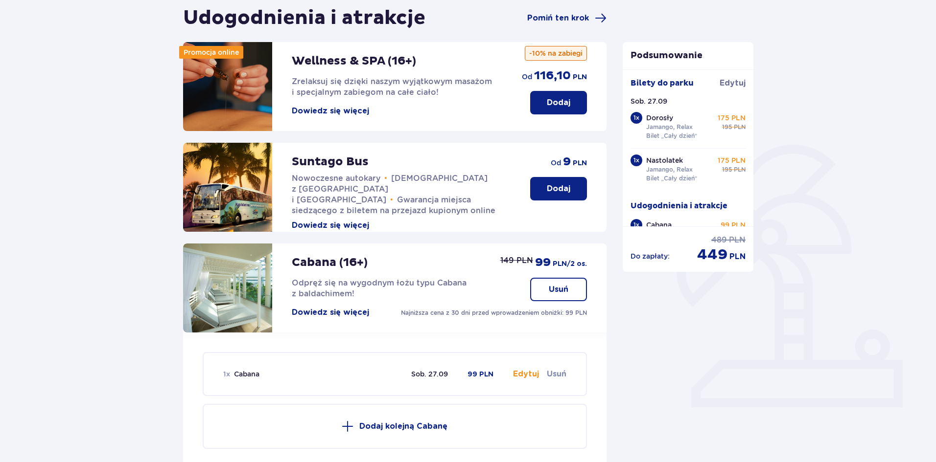
scroll to position [201, 0]
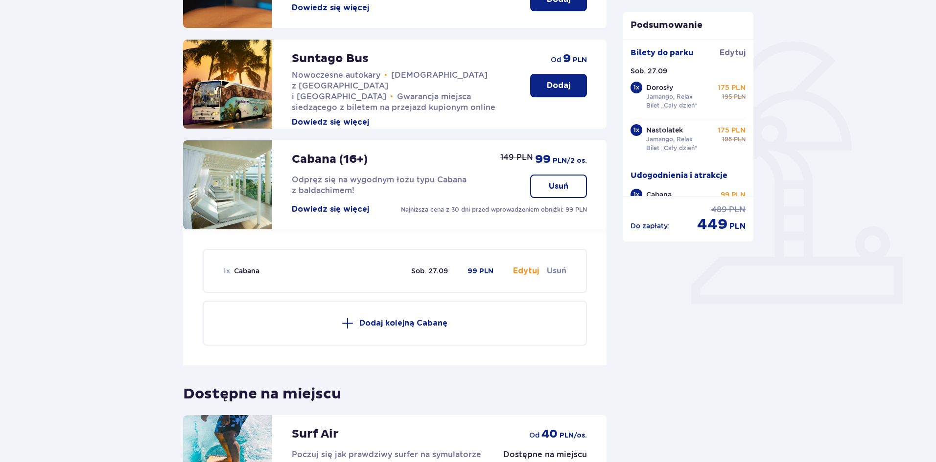
click at [561, 187] on p "Usuń" at bounding box center [559, 186] width 20 height 11
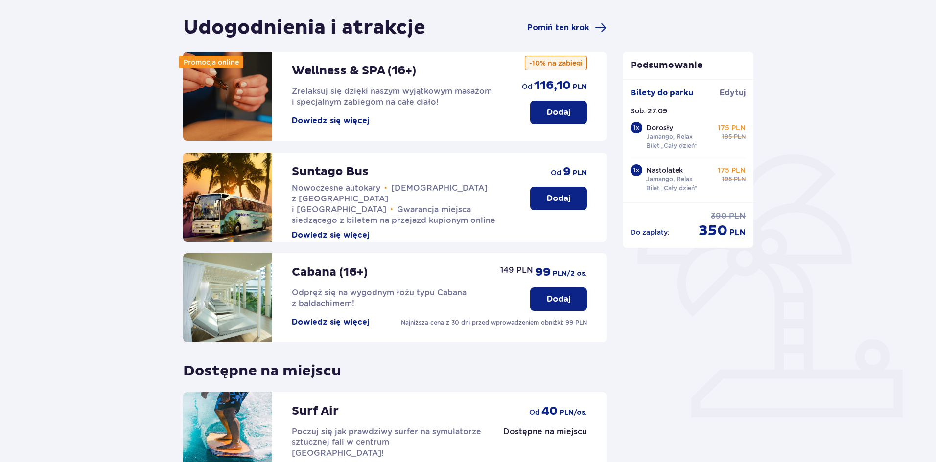
scroll to position [98, 0]
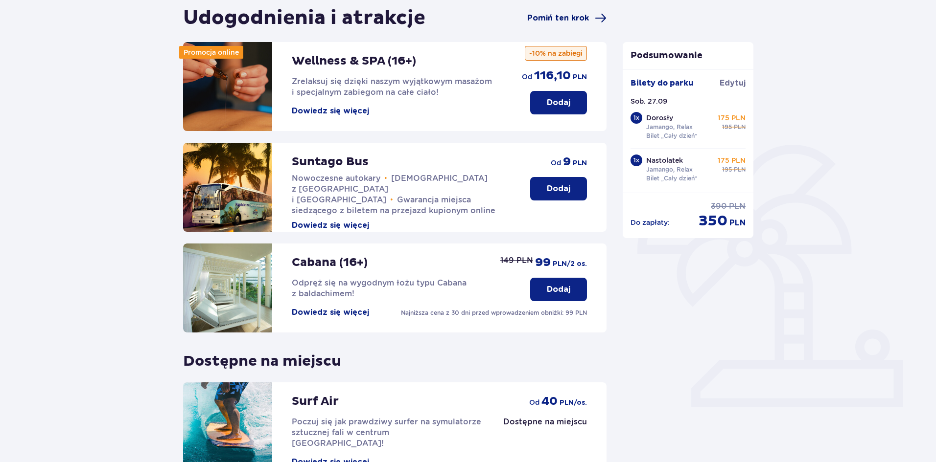
click at [570, 15] on span "Pomiń ten krok" at bounding box center [558, 18] width 62 height 11
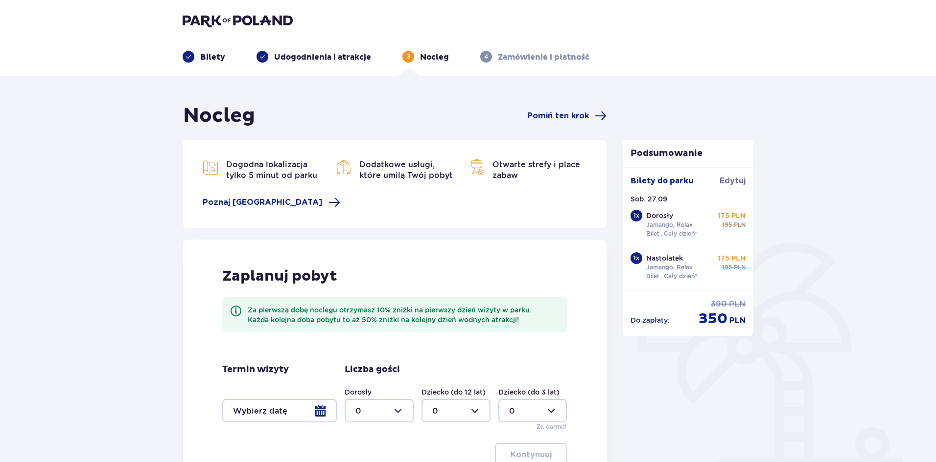
click at [94, 262] on div "Nocleg Pomiń ten krok Dogodna lokalizacja tylko 5 minut od parku [GEOGRAPHIC_DA…" at bounding box center [468, 332] width 936 height 512
